Goal: Task Accomplishment & Management: Manage account settings

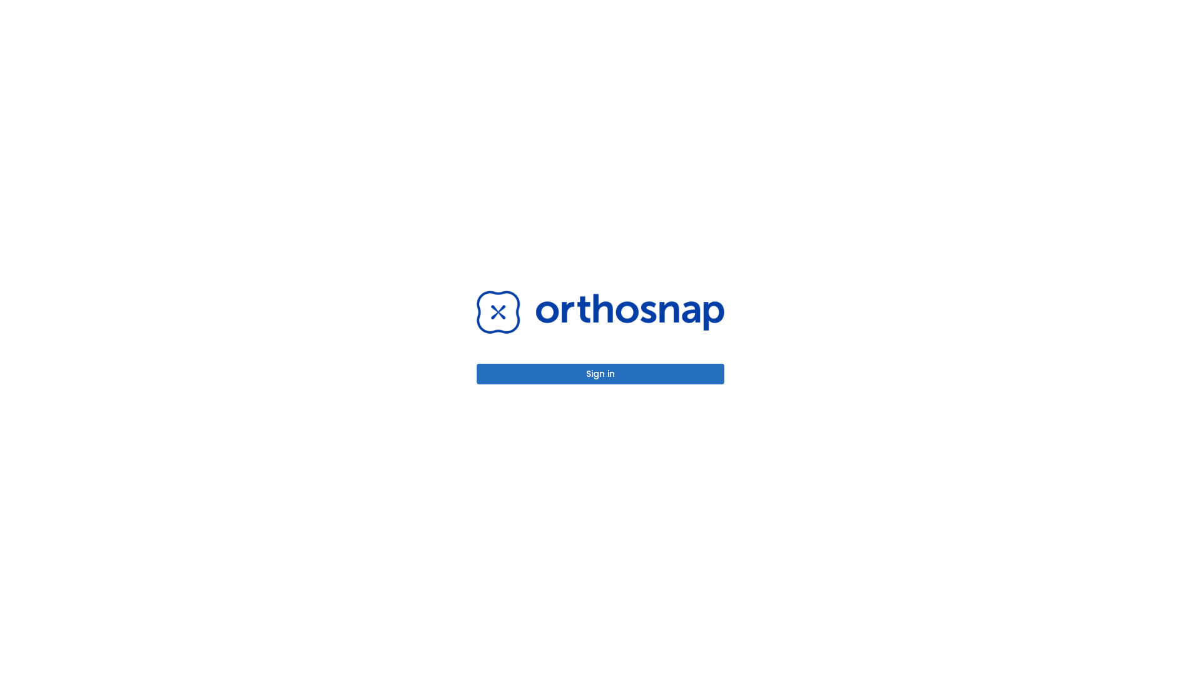
click at [600, 374] on button "Sign in" at bounding box center [601, 374] width 248 height 21
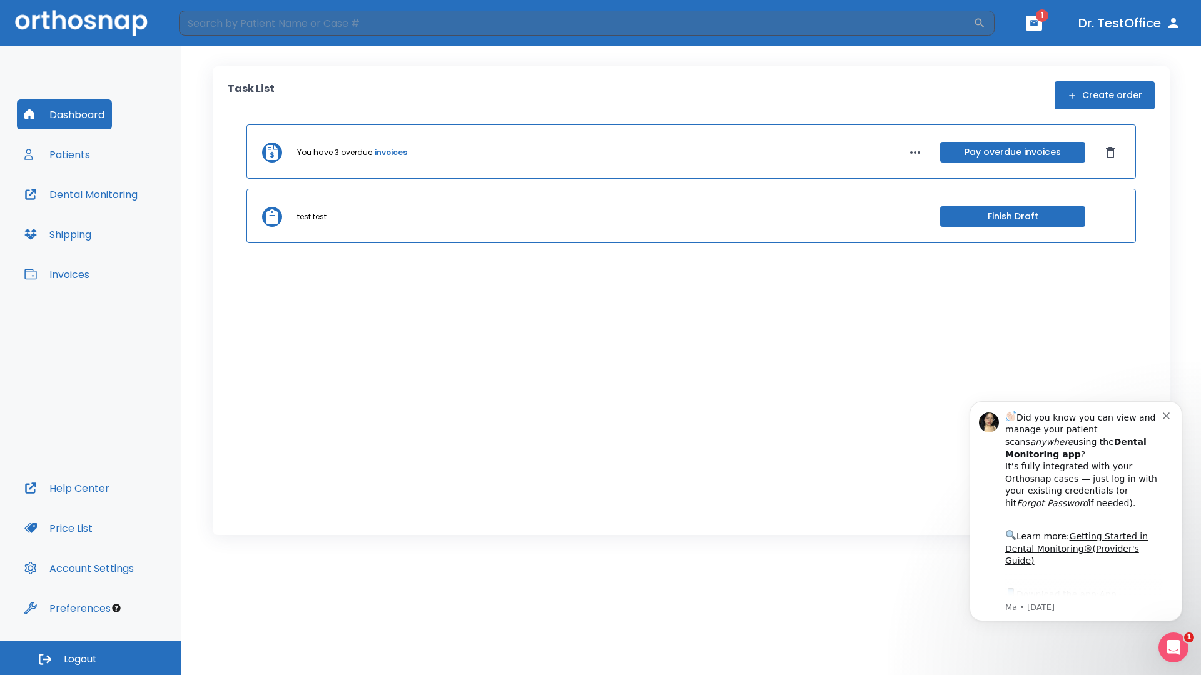
click at [91, 659] on span "Logout" at bounding box center [80, 660] width 33 height 14
